Goal: Information Seeking & Learning: Learn about a topic

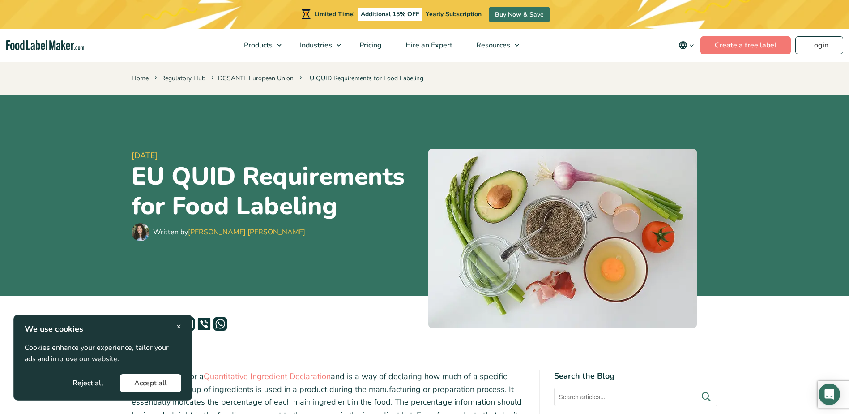
scroll to position [313, 0]
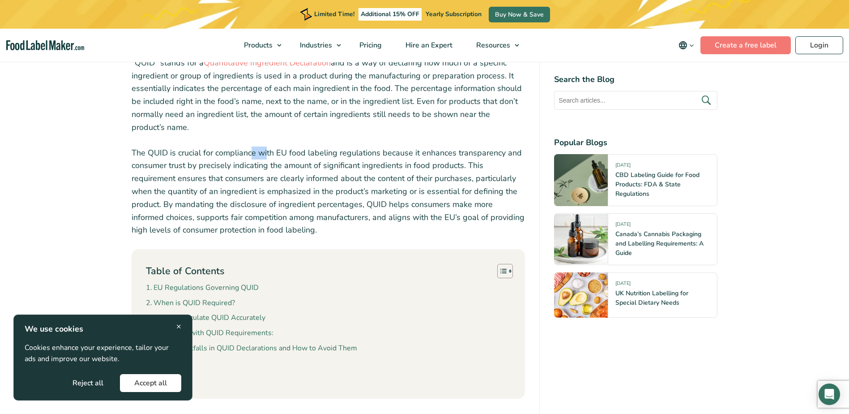
drag, startPoint x: 250, startPoint y: 154, endPoint x: 265, endPoint y: 152, distance: 15.3
click at [265, 152] on p "The QUID is crucial for compliance with EU food labeling regulations because it…" at bounding box center [329, 191] width 394 height 90
click at [233, 159] on p "The QUID is crucial for compliance with EU food labeling regulations because it…" at bounding box center [329, 191] width 394 height 90
drag, startPoint x: 233, startPoint y: 159, endPoint x: 232, endPoint y: 164, distance: 5.1
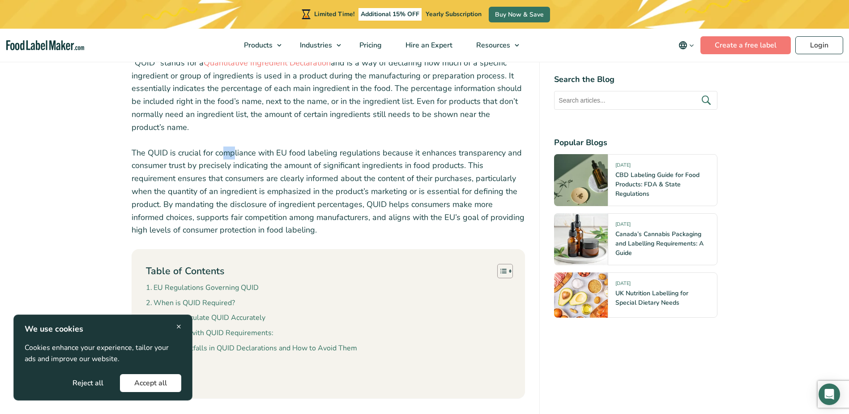
click at [234, 159] on p "The QUID is crucial for compliance with EU food labeling regulations because it…" at bounding box center [329, 191] width 394 height 90
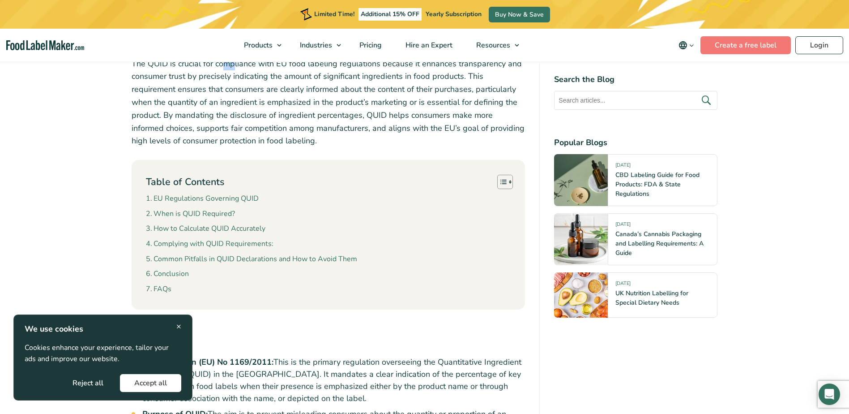
scroll to position [582, 0]
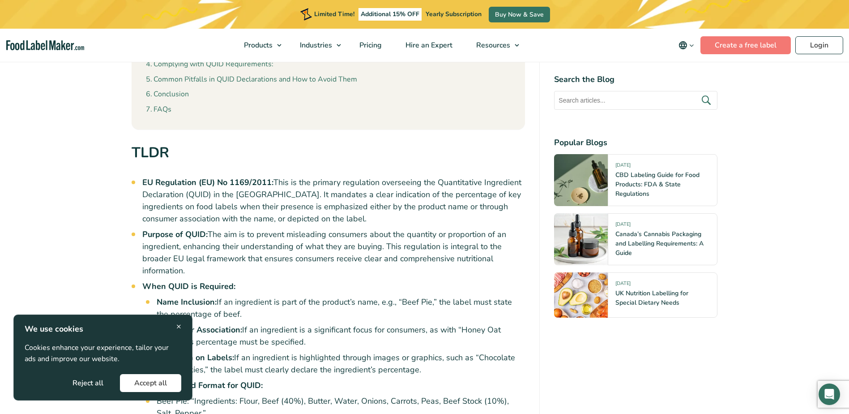
click at [178, 322] on span "×" at bounding box center [178, 326] width 5 height 12
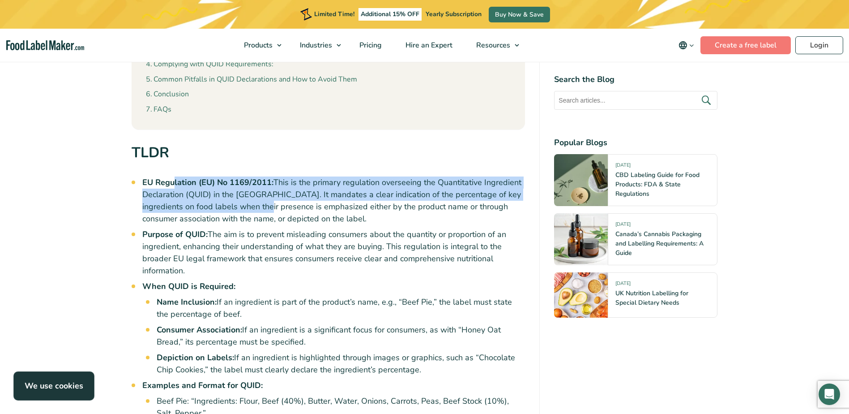
drag, startPoint x: 199, startPoint y: 184, endPoint x: 248, endPoint y: 203, distance: 52.5
click at [248, 203] on li "EU Regulation (EU) No 1169/2011: This is the primary regulation overseeing the …" at bounding box center [333, 200] width 383 height 48
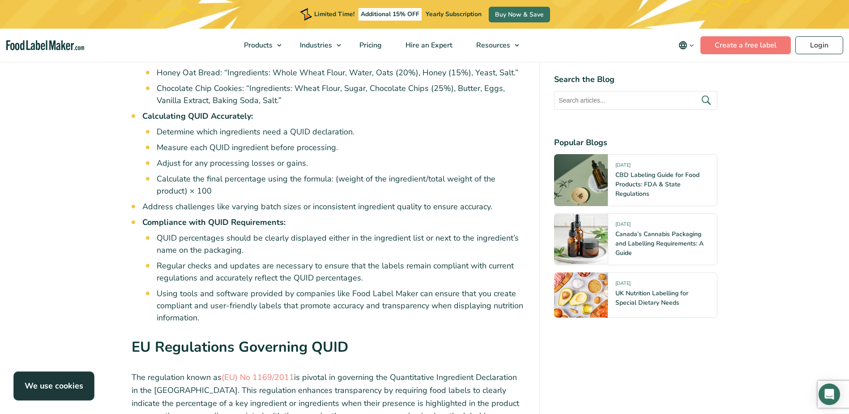
scroll to position [940, 0]
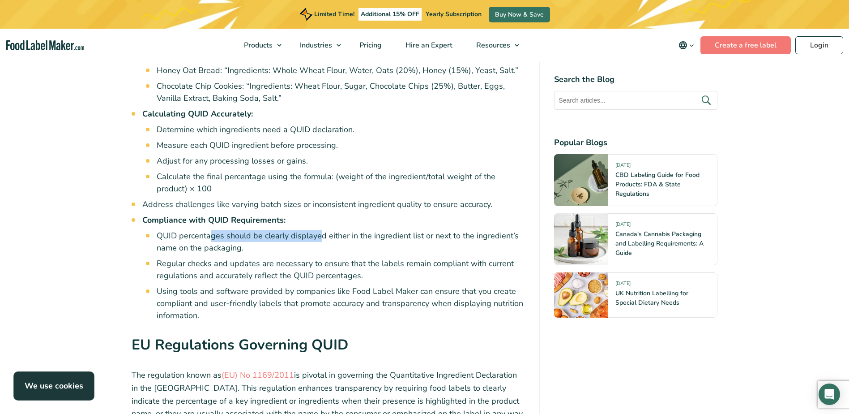
drag, startPoint x: 235, startPoint y: 238, endPoint x: 317, endPoint y: 241, distance: 82.0
click at [317, 241] on li "QUID percentages should be clearly displayed either in the ingredient list or n…" at bounding box center [341, 242] width 369 height 24
drag, startPoint x: 278, startPoint y: 239, endPoint x: 332, endPoint y: 244, distance: 54.9
click at [332, 244] on li "QUID percentages should be clearly displayed either in the ingredient list or n…" at bounding box center [341, 242] width 369 height 24
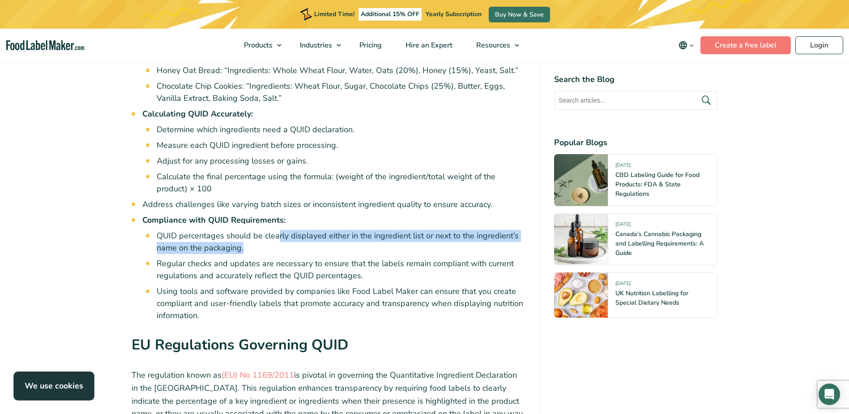
click at [333, 244] on li "QUID percentages should be clearly displayed either in the ingredient list or n…" at bounding box center [341, 242] width 369 height 24
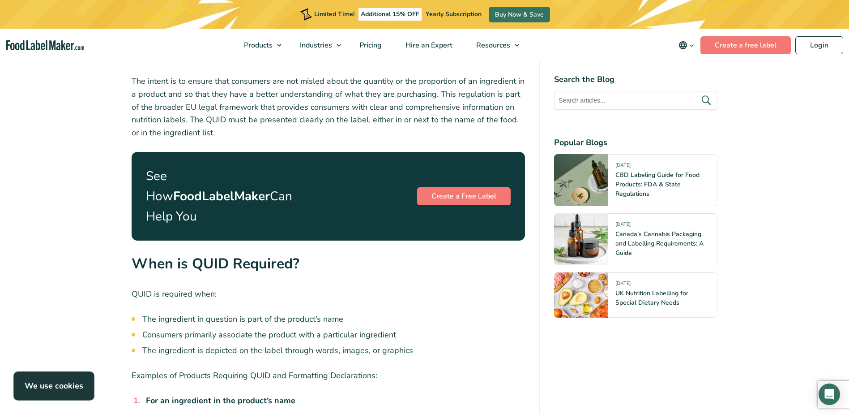
scroll to position [1298, 0]
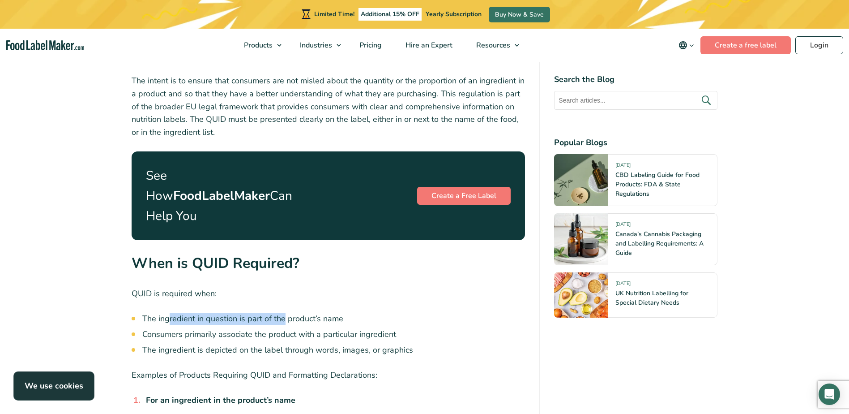
drag, startPoint x: 190, startPoint y: 299, endPoint x: 285, endPoint y: 299, distance: 94.9
click at [285, 312] on li "The ingredient in question is part of the product’s name" at bounding box center [333, 318] width 383 height 12
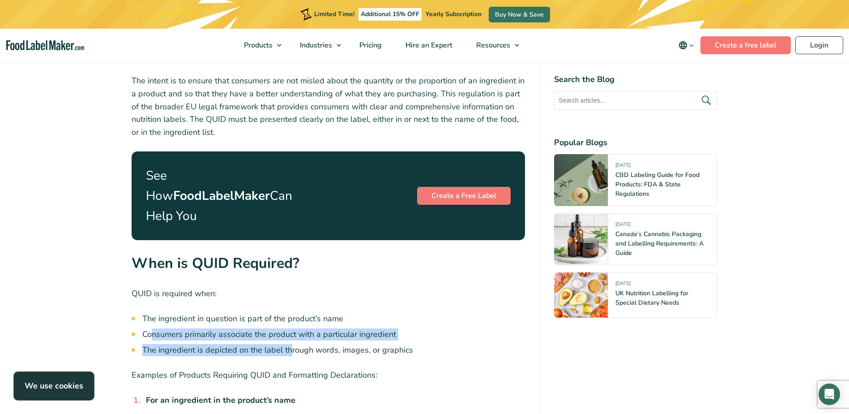
drag, startPoint x: 154, startPoint y: 313, endPoint x: 290, endPoint y: 325, distance: 136.6
click at [290, 325] on ul "The ingredient in question is part of the product’s name Consumers primarily as…" at bounding box center [333, 333] width 383 height 43
drag, startPoint x: 290, startPoint y: 325, endPoint x: 264, endPoint y: 326, distance: 26.4
click at [266, 344] on li "The ingredient is depicted on the label through words, images, or graphics" at bounding box center [333, 350] width 383 height 12
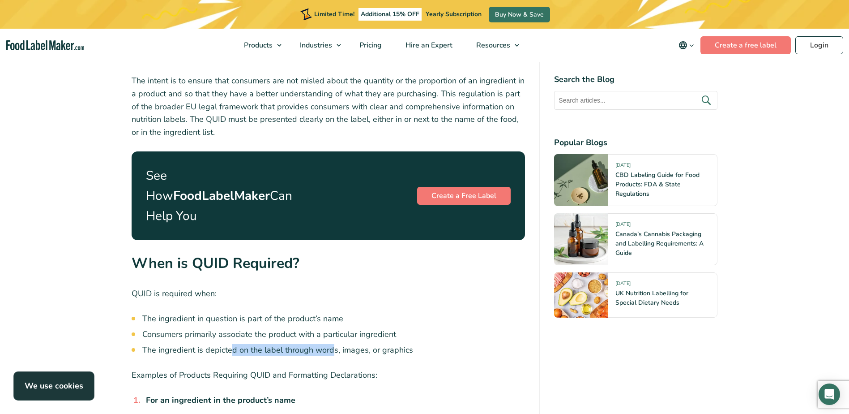
drag, startPoint x: 230, startPoint y: 327, endPoint x: 330, endPoint y: 328, distance: 100.3
click at [330, 344] on li "The ingredient is depicted on the label through words, images, or graphics" at bounding box center [333, 350] width 383 height 12
drag, startPoint x: 330, startPoint y: 328, endPoint x: 320, endPoint y: 327, distance: 10.3
click at [330, 344] on li "The ingredient is depicted on the label through words, images, or graphics" at bounding box center [333, 350] width 383 height 12
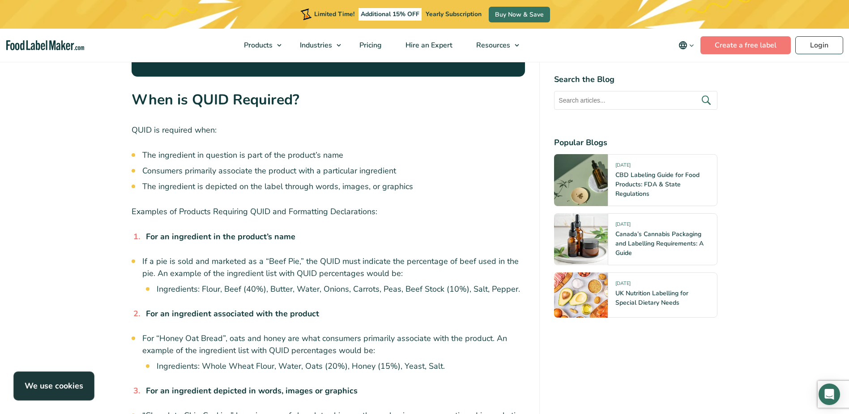
scroll to position [1477, 0]
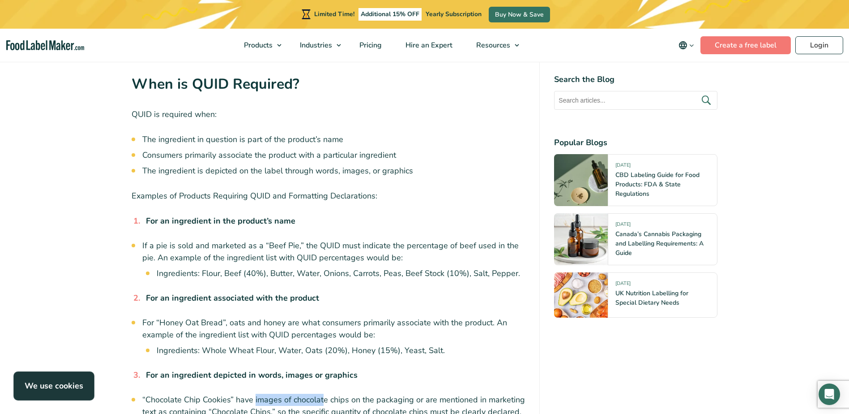
drag, startPoint x: 254, startPoint y: 376, endPoint x: 323, endPoint y: 380, distance: 68.6
drag, startPoint x: 327, startPoint y: 379, endPoint x: 370, endPoint y: 375, distance: 43.6
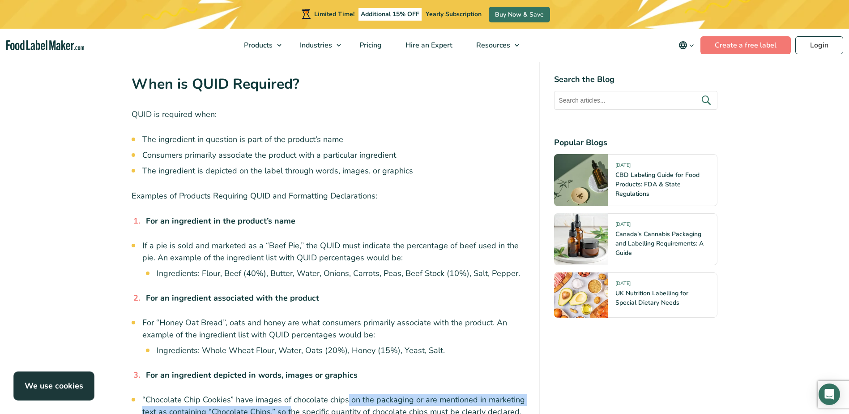
drag, startPoint x: 346, startPoint y: 379, endPoint x: 289, endPoint y: 393, distance: 59.0
drag, startPoint x: 289, startPoint y: 393, endPoint x: 281, endPoint y: 393, distance: 7.6
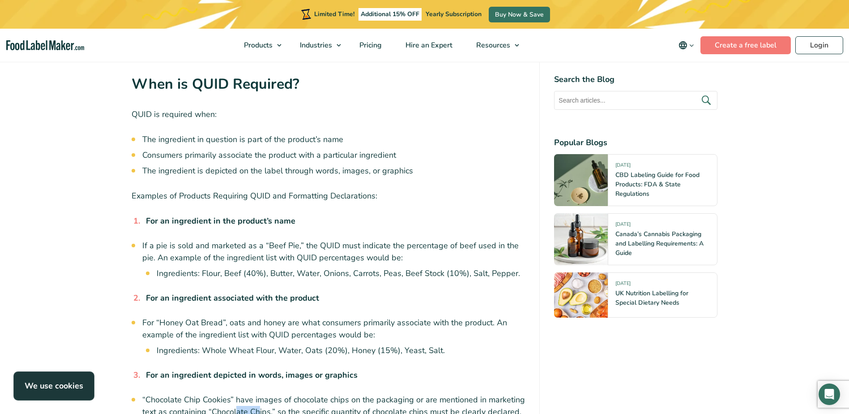
drag, startPoint x: 248, startPoint y: 390, endPoint x: 265, endPoint y: 390, distance: 16.1
drag, startPoint x: 243, startPoint y: 393, endPoint x: 266, endPoint y: 391, distance: 23.4
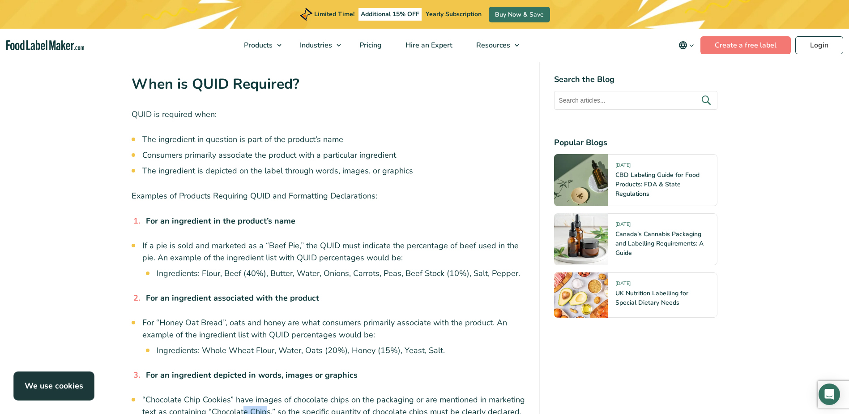
drag, startPoint x: 266, startPoint y: 391, endPoint x: 274, endPoint y: 390, distance: 8.1
drag, startPoint x: 296, startPoint y: 388, endPoint x: 357, endPoint y: 388, distance: 60.4
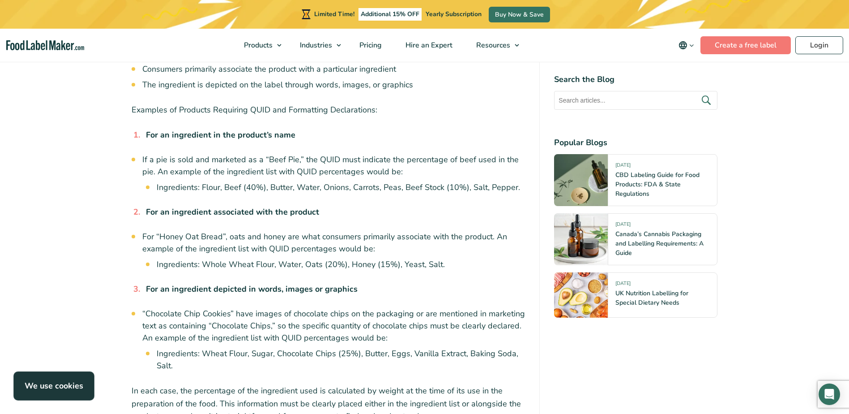
scroll to position [1567, 0]
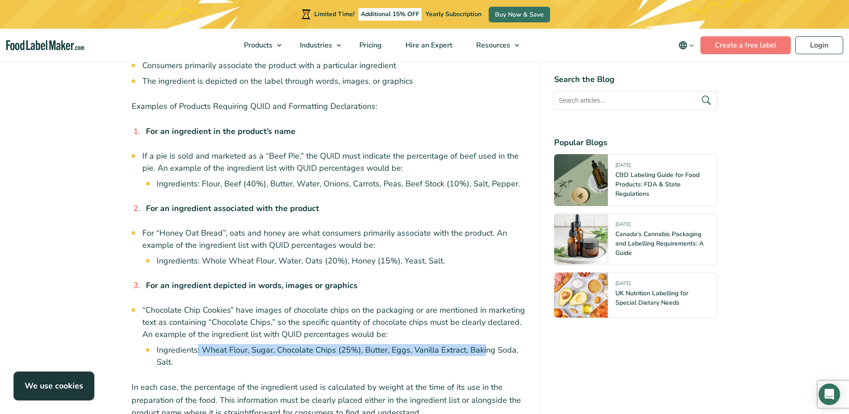
drag, startPoint x: 197, startPoint y: 328, endPoint x: 485, endPoint y: 325, distance: 288.3
click at [485, 344] on li "Ingredients: Wheat Flour, Sugar, Chocolate Chips (25%), Butter, Eggs, Vanilla E…" at bounding box center [341, 356] width 369 height 24
drag, startPoint x: 485, startPoint y: 325, endPoint x: 425, endPoint y: 325, distance: 60.4
click at [425, 344] on li "Ingredients: Wheat Flour, Sugar, Chocolate Chips (25%), Butter, Eggs, Vanilla E…" at bounding box center [341, 356] width 369 height 24
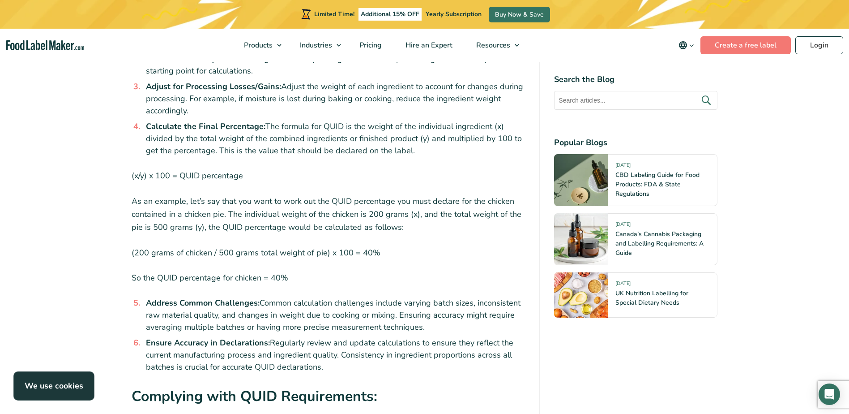
scroll to position [2059, 0]
drag, startPoint x: 298, startPoint y: 283, endPoint x: 370, endPoint y: 282, distance: 71.6
click at [370, 296] on li "Address Common Challenges: Common calculation challenges include varying batch …" at bounding box center [333, 314] width 383 height 36
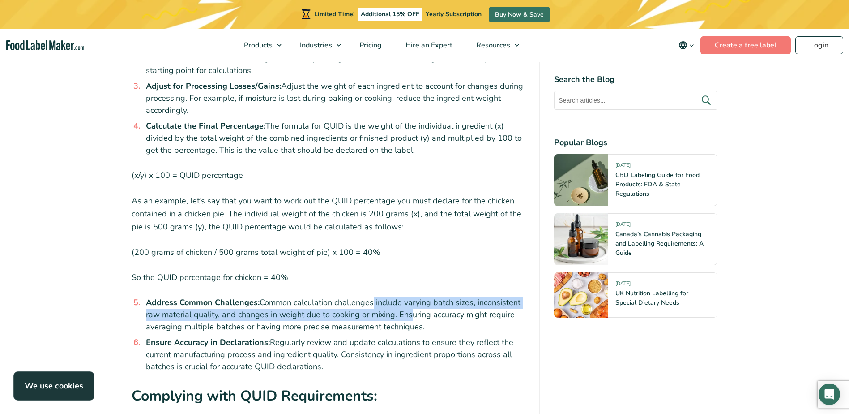
drag, startPoint x: 374, startPoint y: 286, endPoint x: 410, endPoint y: 290, distance: 36.1
click at [410, 296] on li "Address Common Challenges: Common calculation challenges include varying batch …" at bounding box center [333, 314] width 383 height 36
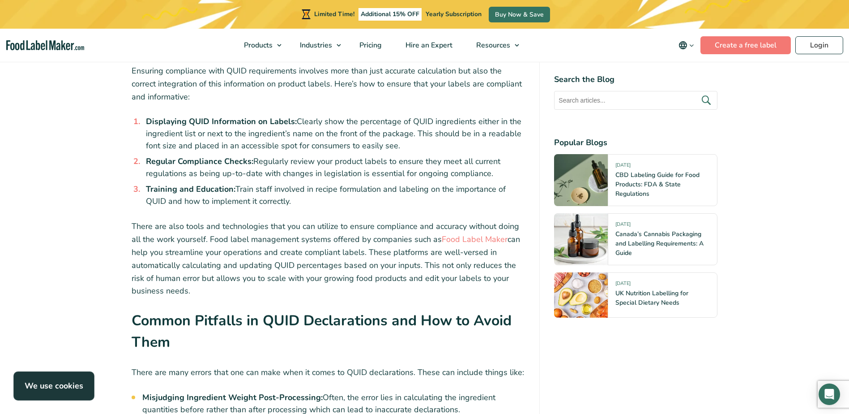
scroll to position [2507, 0]
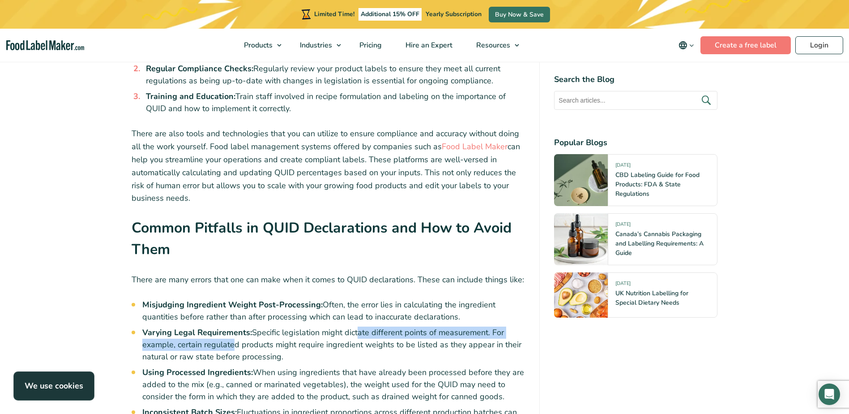
drag, startPoint x: 363, startPoint y: 310, endPoint x: 235, endPoint y: 329, distance: 129.5
click at [235, 329] on li "Varying Legal Requirements: Specific legislation might dictate different points…" at bounding box center [333, 344] width 383 height 36
drag, startPoint x: 235, startPoint y: 329, endPoint x: 275, endPoint y: 332, distance: 40.8
click at [272, 332] on li "Varying Legal Requirements: Specific legislation might dictate different points…" at bounding box center [333, 344] width 383 height 36
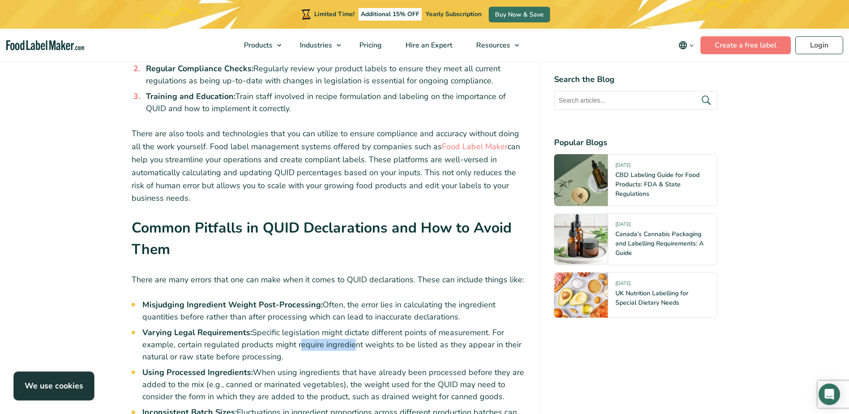
click at [353, 326] on li "Varying Legal Requirements: Specific legislation might dictate different points…" at bounding box center [333, 344] width 383 height 36
click at [354, 326] on li "Varying Legal Requirements: Specific legislation might dictate different points…" at bounding box center [333, 344] width 383 height 36
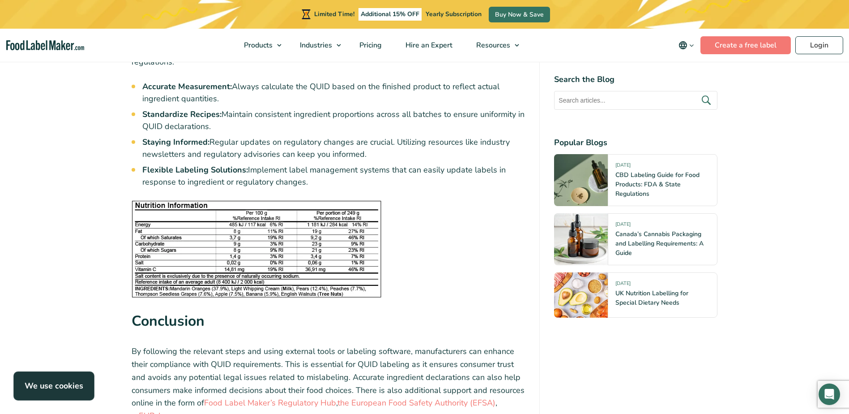
scroll to position [2999, 0]
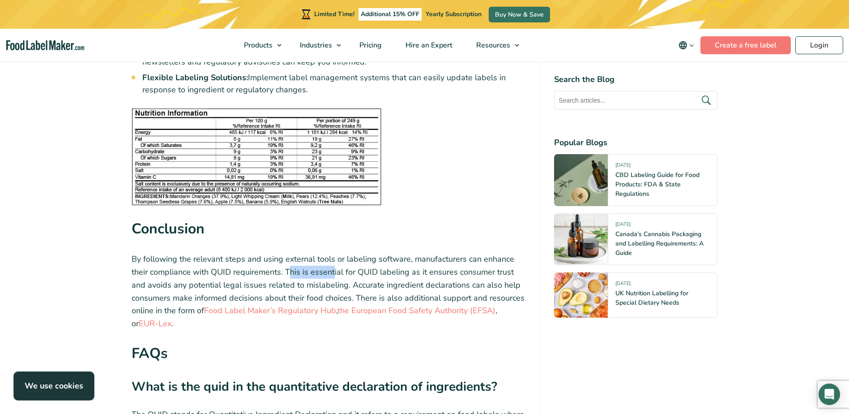
drag, startPoint x: 309, startPoint y: 250, endPoint x: 334, endPoint y: 250, distance: 25.1
click at [334, 252] on p "By following the relevant steps and using external tools or labeling software, …" at bounding box center [329, 290] width 394 height 77
drag, startPoint x: 193, startPoint y: 267, endPoint x: 248, endPoint y: 269, distance: 55.5
click at [248, 269] on p "By following the relevant steps and using external tools or labeling software, …" at bounding box center [329, 290] width 394 height 77
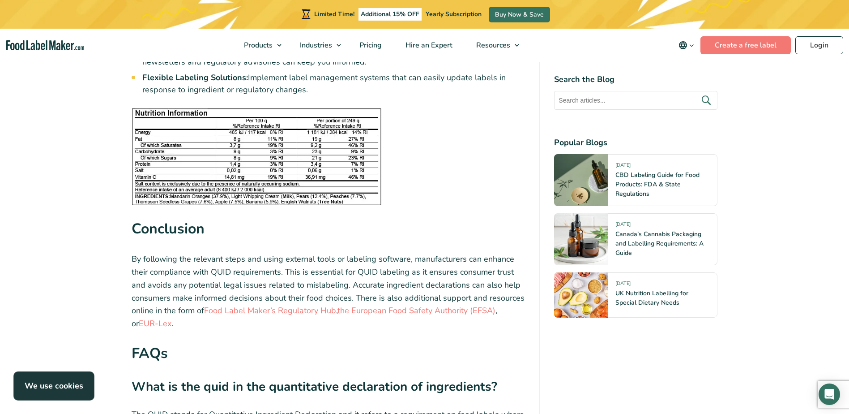
click at [250, 269] on p "By following the relevant steps and using external tools or labeling software, …" at bounding box center [329, 290] width 394 height 77
drag, startPoint x: 183, startPoint y: 247, endPoint x: 295, endPoint y: 257, distance: 111.9
click at [295, 257] on p "By following the relevant steps and using external tools or labeling software, …" at bounding box center [329, 290] width 394 height 77
drag, startPoint x: 295, startPoint y: 257, endPoint x: 333, endPoint y: 258, distance: 38.1
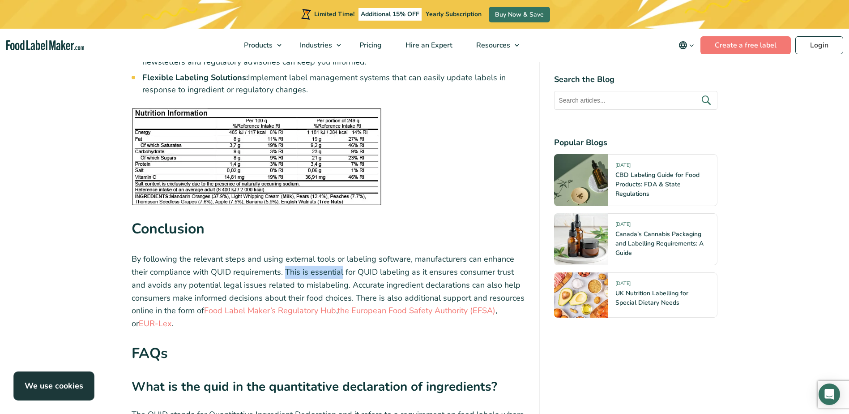
click at [333, 258] on p "By following the relevant steps and using external tools or labeling software, …" at bounding box center [329, 290] width 394 height 77
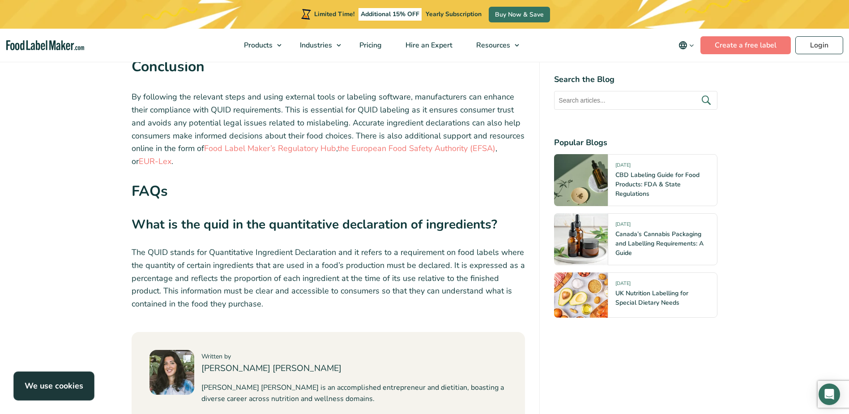
scroll to position [3268, 0]
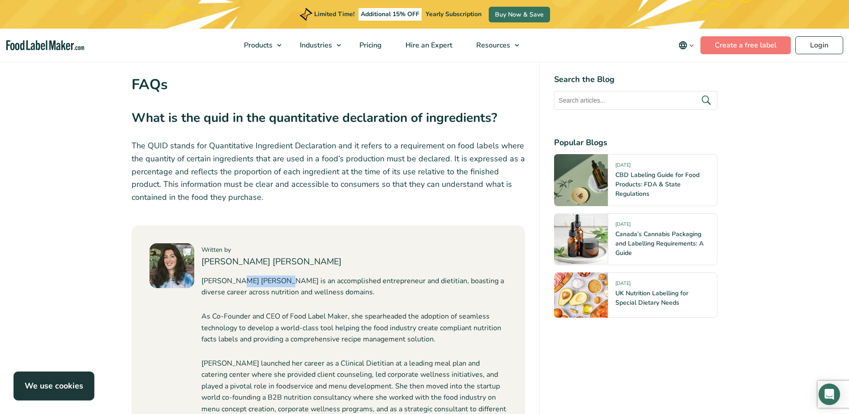
drag, startPoint x: 235, startPoint y: 262, endPoint x: 274, endPoint y: 263, distance: 39.9
click at [274, 275] on p "[PERSON_NAME] [PERSON_NAME] is an accomplished entrepreneur and dietitian, boas…" at bounding box center [354, 286] width 306 height 23
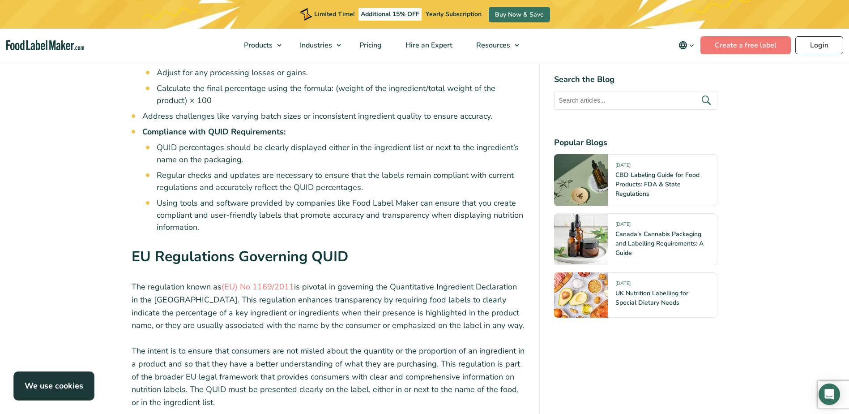
scroll to position [1030, 0]
drag, startPoint x: 182, startPoint y: 197, endPoint x: 222, endPoint y: 193, distance: 40.4
click at [222, 193] on ul "QUID percentages should be clearly displayed either in the ingredient list or n…" at bounding box center [341, 186] width 369 height 92
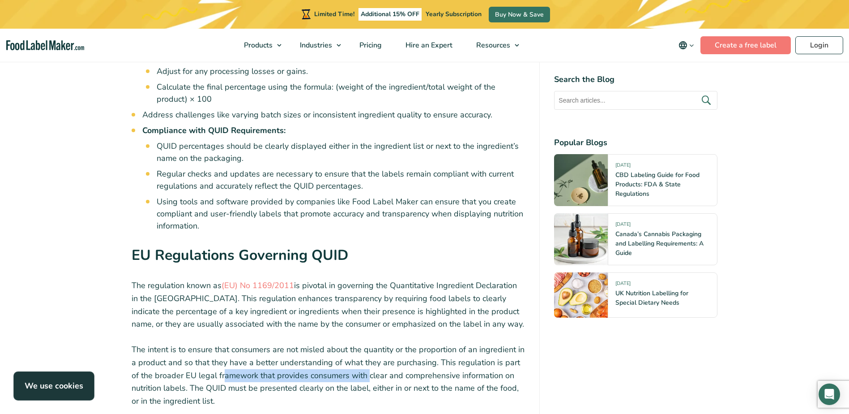
drag, startPoint x: 215, startPoint y: 374, endPoint x: 358, endPoint y: 374, distance: 142.4
click at [358, 374] on p "The intent is to ensure that consumers are not misled about the quantity or the…" at bounding box center [329, 375] width 394 height 64
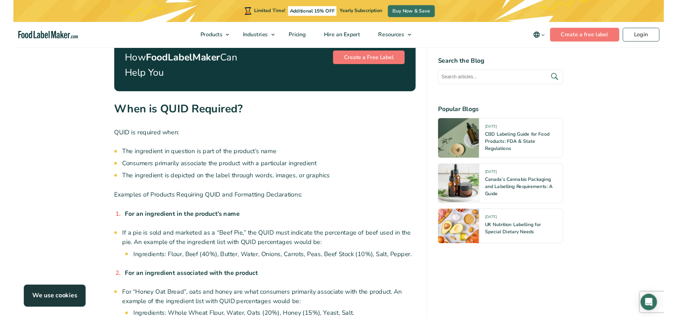
scroll to position [1477, 0]
